Goal: Transaction & Acquisition: Purchase product/service

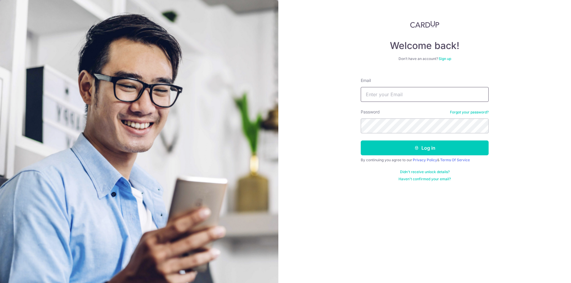
click at [404, 94] on input "Email" at bounding box center [425, 94] width 128 height 15
type input "tow.andrew@gmail.com"
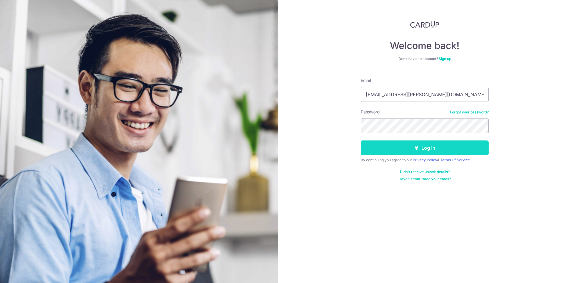
click at [420, 148] on button "Log in" at bounding box center [425, 148] width 128 height 15
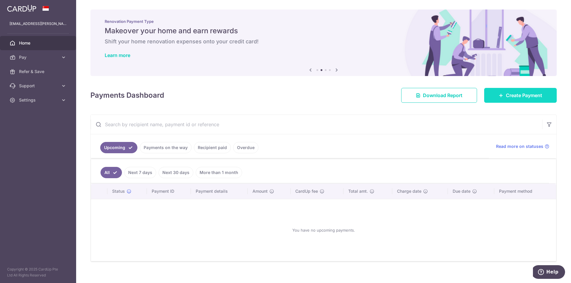
click at [515, 97] on span "Create Payment" at bounding box center [524, 95] width 36 height 7
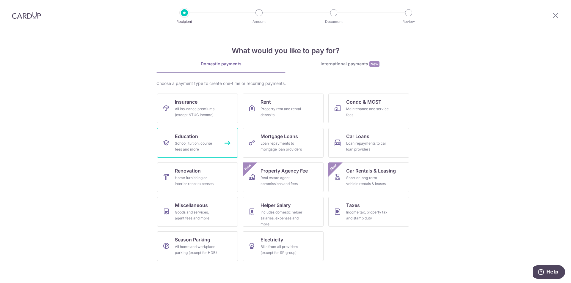
click at [200, 138] on link "Education School, tuition, course fees and more" at bounding box center [197, 143] width 81 height 30
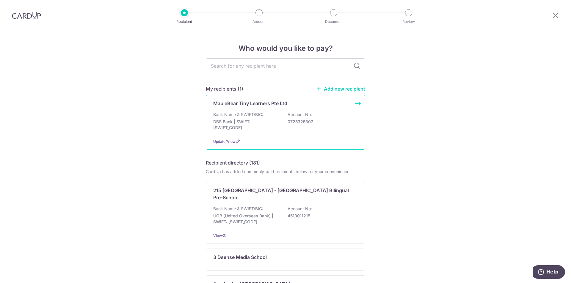
click at [346, 123] on p "0725325307" at bounding box center [321, 122] width 67 height 6
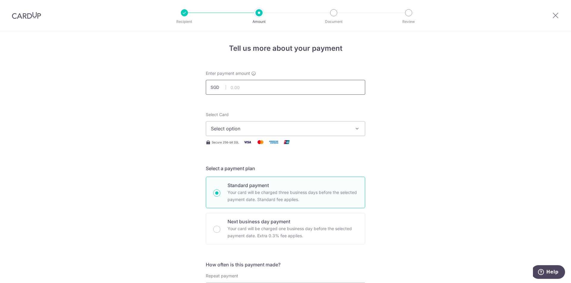
click at [246, 85] on input "text" at bounding box center [285, 87] width 159 height 15
type input "1,694.70"
click at [355, 129] on icon "button" at bounding box center [357, 129] width 6 height 6
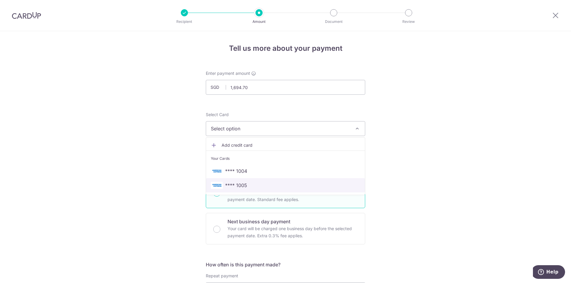
click at [264, 185] on span "**** 1005" at bounding box center [285, 185] width 149 height 7
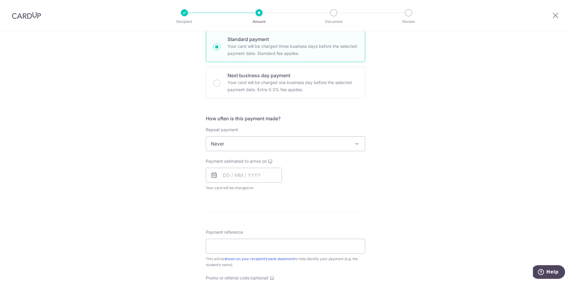
scroll to position [149, 0]
click at [267, 170] on input "text" at bounding box center [244, 173] width 76 height 15
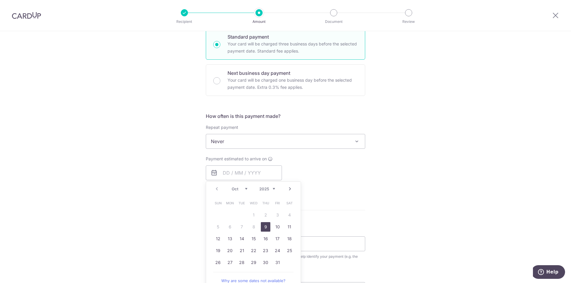
click at [266, 227] on link "9" at bounding box center [266, 227] width 10 height 10
type input "[DATE]"
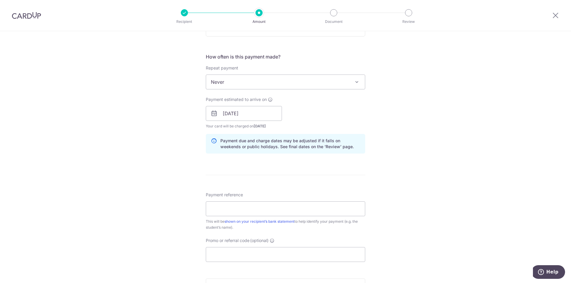
scroll to position [238, 0]
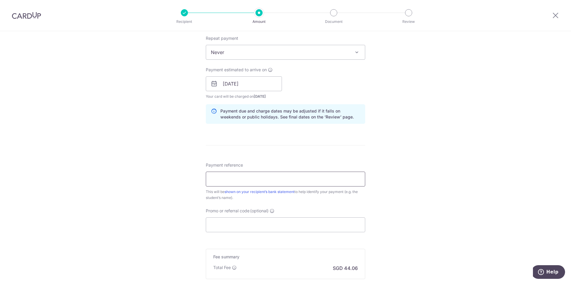
click at [254, 182] on input "Payment reference" at bounding box center [285, 179] width 159 height 15
drag, startPoint x: 246, startPoint y: 181, endPoint x: 279, endPoint y: 181, distance: 33.6
click at [279, 181] on input "Tow Tim Chung AP-INV002822 Sep 2025" at bounding box center [285, 179] width 159 height 15
paste input "73"
drag, startPoint x: 282, startPoint y: 180, endPoint x: 289, endPoint y: 179, distance: 7.5
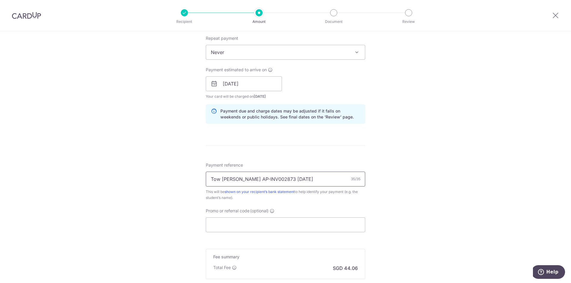
click at [289, 179] on input "Tow Tim Chung AP-INV002873 Sep 2025" at bounding box center [285, 179] width 159 height 15
type input "Tow Tim Chung AP-INV002873 Oct 2025"
click at [426, 172] on div "Tell us more about your payment Enter payment amount SGD 1,694.70 1694.70 Selec…" at bounding box center [285, 74] width 571 height 562
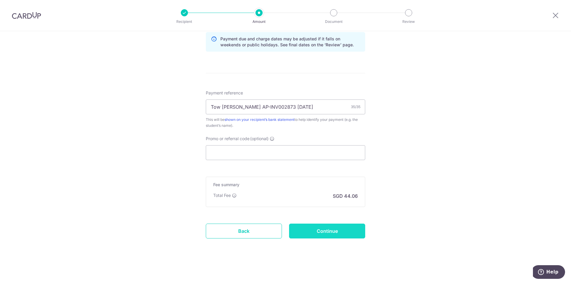
click at [328, 231] on input "Continue" at bounding box center [327, 231] width 76 height 15
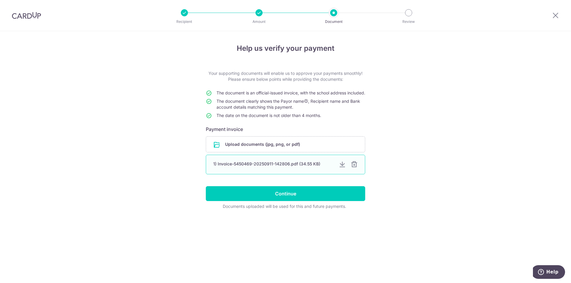
click at [355, 168] on div at bounding box center [354, 164] width 7 height 7
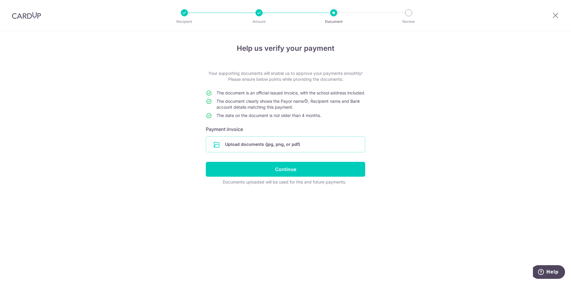
click at [296, 152] on input "file" at bounding box center [285, 144] width 159 height 15
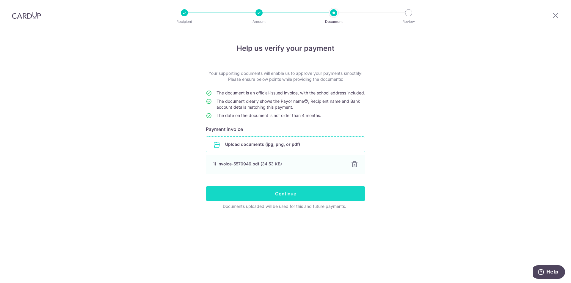
click at [285, 200] on input "Continue" at bounding box center [285, 193] width 159 height 15
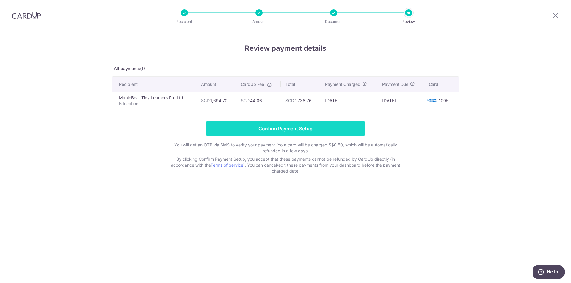
click at [290, 131] on input "Confirm Payment Setup" at bounding box center [285, 128] width 159 height 15
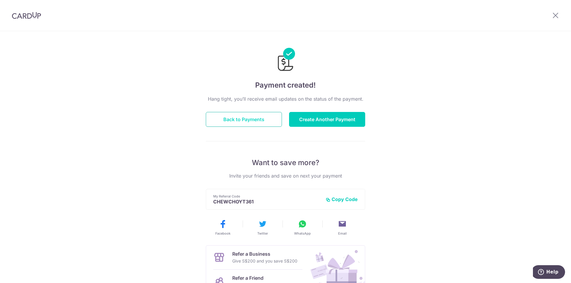
click at [264, 122] on button "Back to Payments" at bounding box center [244, 119] width 76 height 15
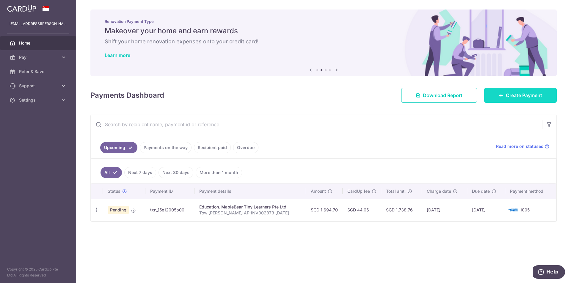
click at [506, 99] on span "Create Payment" at bounding box center [524, 95] width 36 height 7
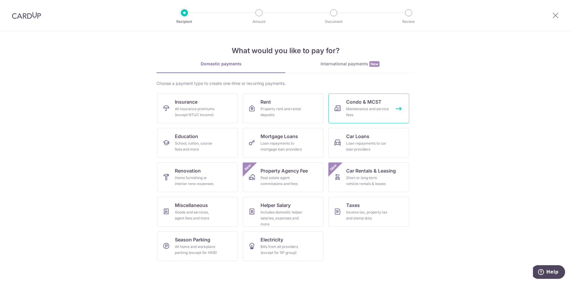
click at [400, 118] on link "Condo & MCST Maintenance and service fees" at bounding box center [368, 109] width 81 height 30
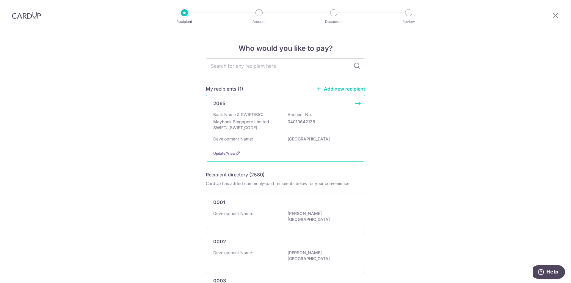
click at [355, 103] on div "2065 Bank Name & SWIFT/BIC: Maybank Singapore Limited | SWIFT: [SWIFT_CODE] Acc…" at bounding box center [285, 128] width 159 height 67
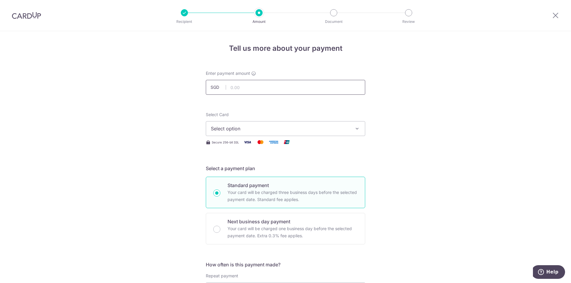
click at [315, 89] on input "text" at bounding box center [285, 87] width 159 height 15
type input "1,395.00"
click at [349, 131] on button "Select option" at bounding box center [285, 128] width 159 height 15
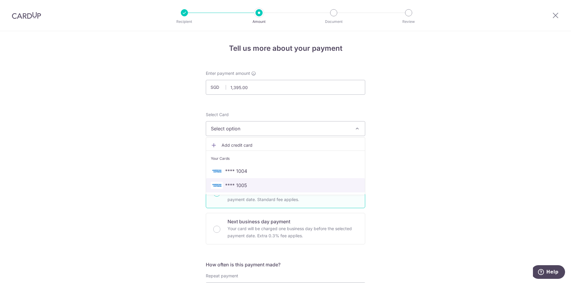
click at [259, 184] on span "**** 1005" at bounding box center [285, 185] width 149 height 7
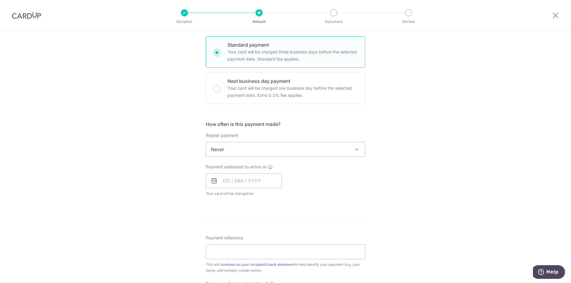
scroll to position [149, 0]
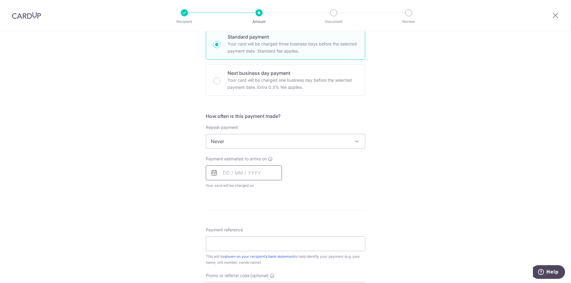
click at [238, 170] on input "text" at bounding box center [244, 173] width 76 height 15
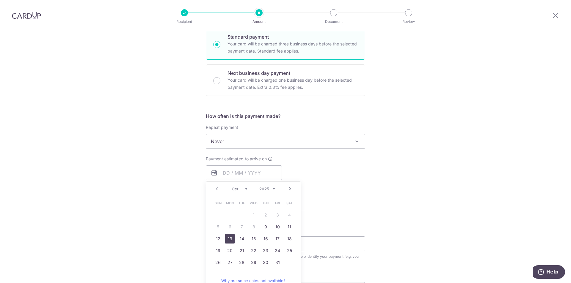
click at [230, 239] on link "13" at bounding box center [230, 239] width 10 height 10
type input "13/10/2025"
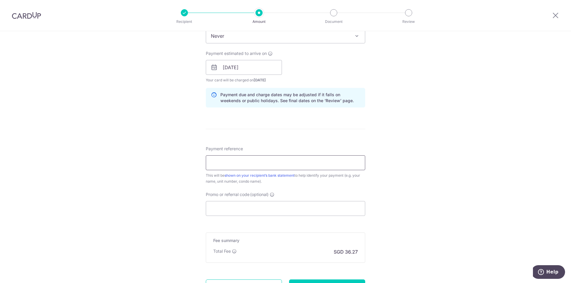
scroll to position [268, 0]
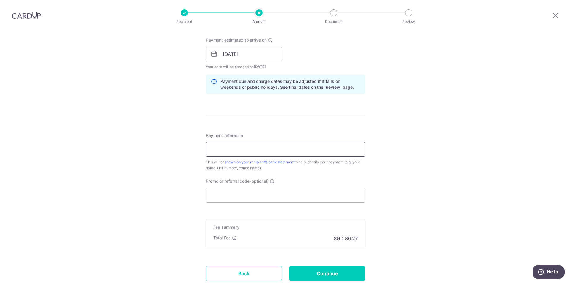
click at [313, 147] on input "Payment reference" at bounding box center [285, 149] width 159 height 15
type input "[GEOGRAPHIC_DATA] [PHONE_NUMBER]"
click at [441, 147] on div "Tell us more about your payment Enter payment amount SGD 1,395.00 1395.00 Selec…" at bounding box center [285, 45] width 571 height 562
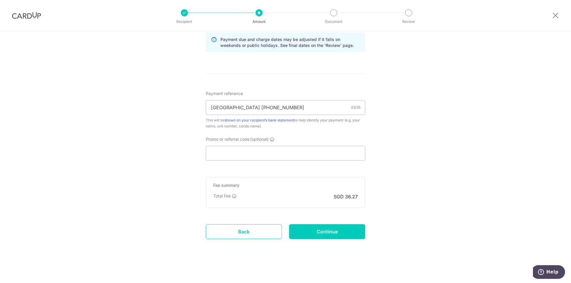
scroll to position [310, 0]
click at [339, 233] on input "Continue" at bounding box center [327, 231] width 76 height 15
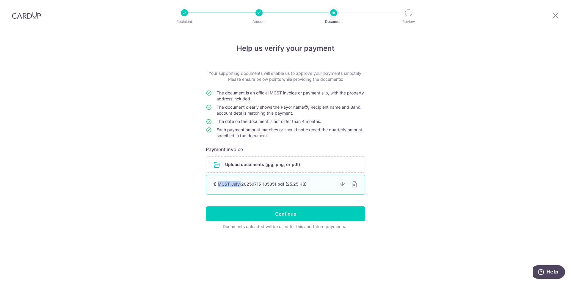
drag, startPoint x: 217, startPoint y: 185, endPoint x: 242, endPoint y: 184, distance: 24.7
click at [242, 184] on div "1) MCST_July-20250715-105351.pdf (25.25 KB)" at bounding box center [273, 184] width 121 height 6
copy div "MCST_July-"
click at [393, 182] on div "Help us verify your payment Your supporting documents will enable us to approve…" at bounding box center [285, 157] width 571 height 252
click at [354, 186] on div at bounding box center [354, 184] width 7 height 7
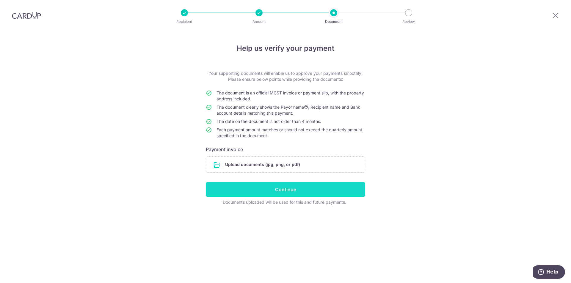
click at [298, 193] on input "Continue" at bounding box center [285, 189] width 159 height 15
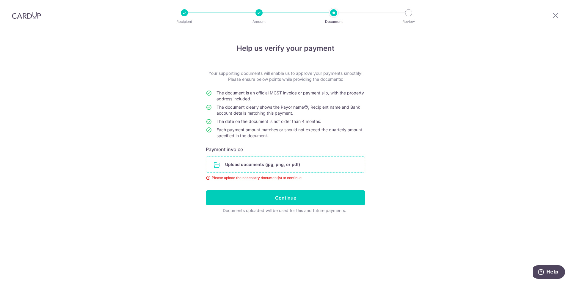
click at [286, 162] on input "file" at bounding box center [285, 164] width 159 height 15
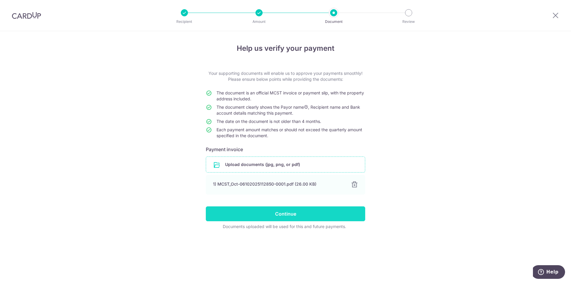
click at [283, 211] on input "Continue" at bounding box center [285, 214] width 159 height 15
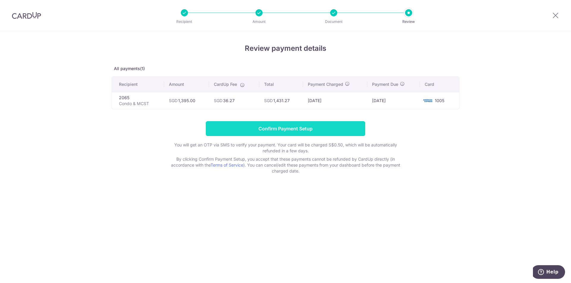
click at [311, 128] on input "Confirm Payment Setup" at bounding box center [285, 128] width 159 height 15
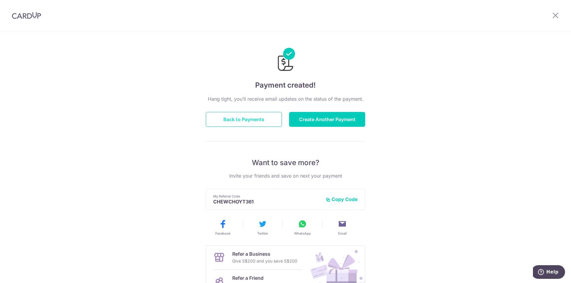
click at [251, 122] on button "Back to Payments" at bounding box center [244, 119] width 76 height 15
